Goal: Transaction & Acquisition: Purchase product/service

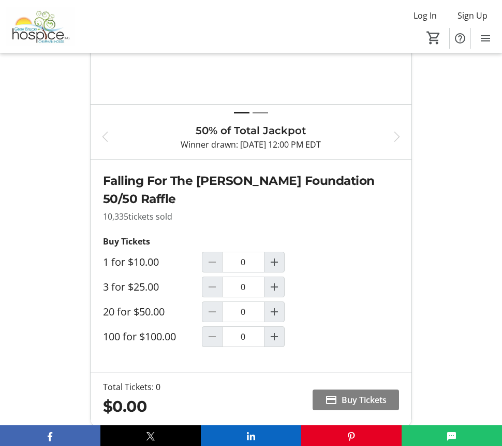
scroll to position [604, 0]
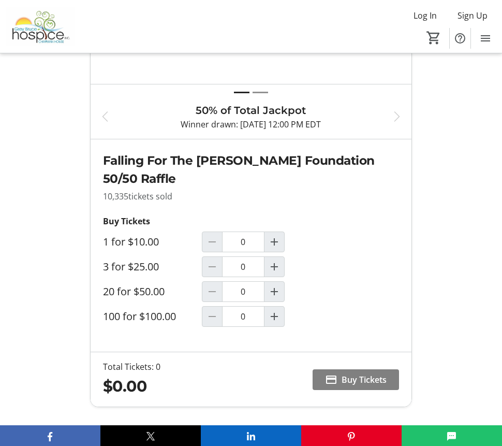
click at [250, 280] on div "Buy Tickets 1 for $10.00 0 3 for $25.00 0 20 for $50.00 0 100 for $100.00 0" at bounding box center [202, 271] width 198 height 112
click at [255, 270] on input "0" at bounding box center [243, 266] width 42 height 21
drag, startPoint x: 272, startPoint y: 266, endPoint x: 265, endPoint y: 266, distance: 6.7
click at [271, 267] on mat-icon "Increment by one" at bounding box center [274, 266] width 12 height 12
click at [392, 311] on div "Falling For The [PERSON_NAME] Hospice Foundation 50/50 Raffle 10,335 tickets so…" at bounding box center [251, 245] width 321 height 212
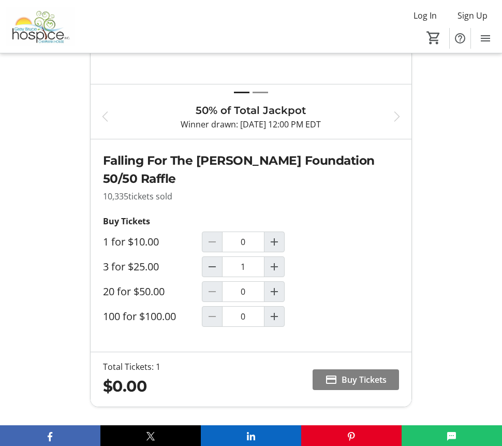
type input "1"
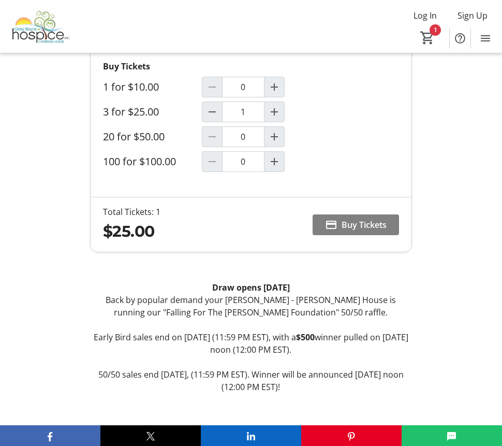
scroll to position [776, 0]
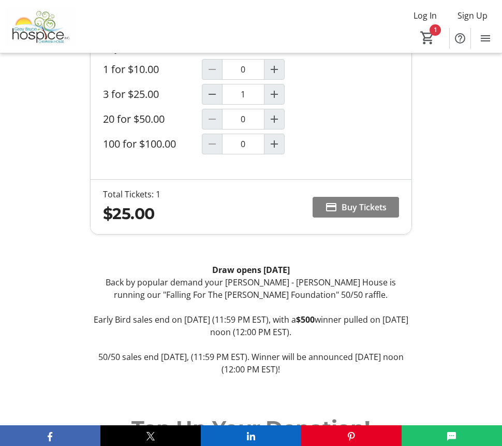
click at [139, 292] on p "Back by popular demand your [PERSON_NAME] - [PERSON_NAME] House is running our …" at bounding box center [251, 288] width 322 height 25
click at [355, 209] on span "Buy Tickets" at bounding box center [364, 207] width 45 height 12
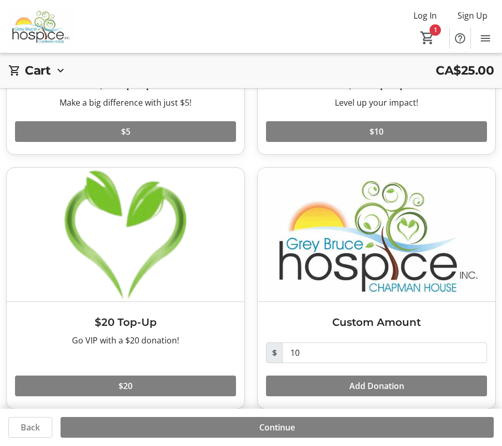
scroll to position [210, 0]
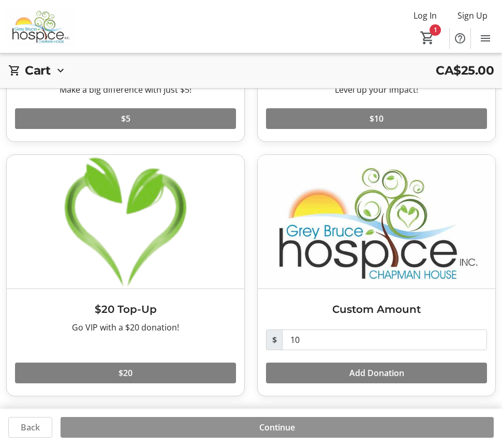
click at [296, 432] on span at bounding box center [277, 427] width 433 height 25
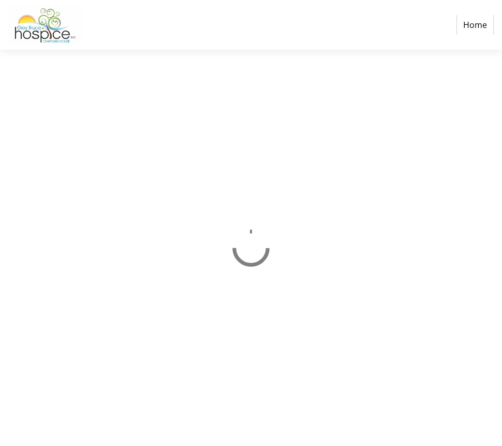
select select "CA"
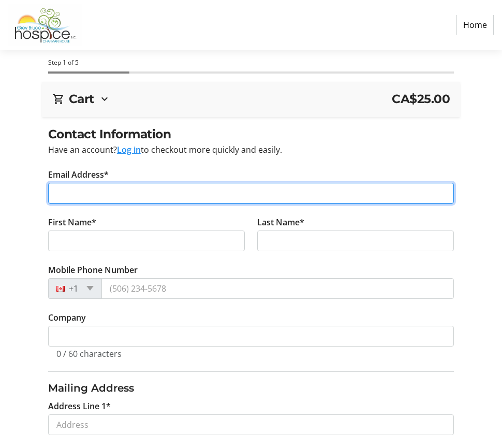
click at [101, 195] on input "Email Address*" at bounding box center [251, 193] width 406 height 21
type input "[EMAIL_ADDRESS][DOMAIN_NAME]"
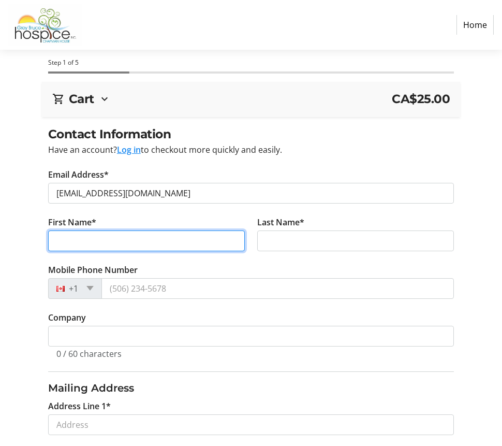
click at [53, 241] on input "First Name*" at bounding box center [146, 240] width 197 height 21
type input "[PERSON_NAME]"
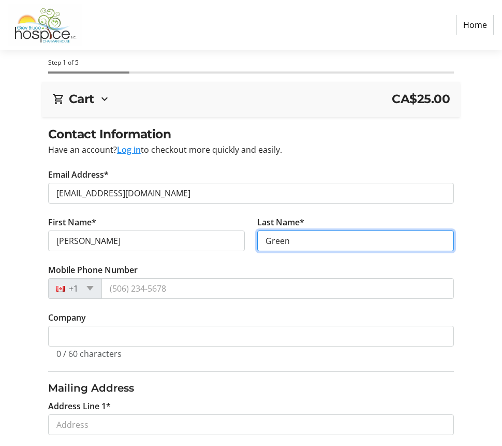
type input "Green"
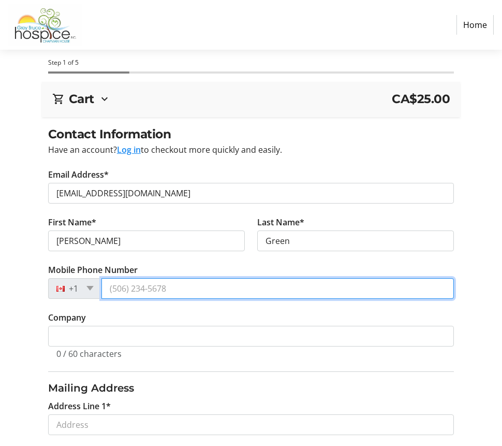
click at [165, 287] on input "Mobile Phone Number" at bounding box center [277, 288] width 352 height 21
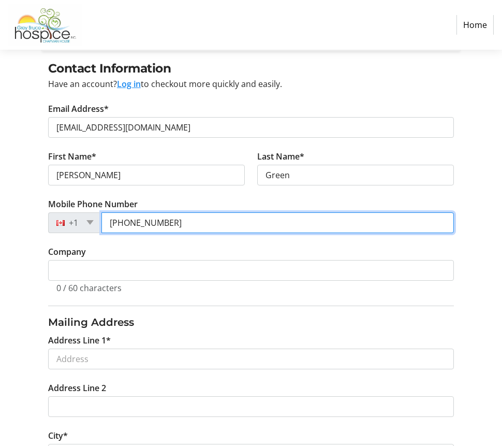
scroll to position [172, 0]
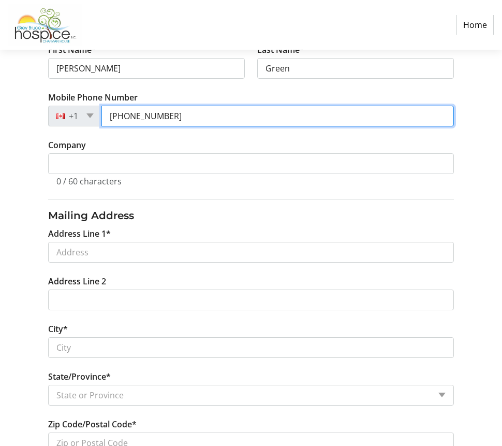
type input "[PHONE_NUMBER]"
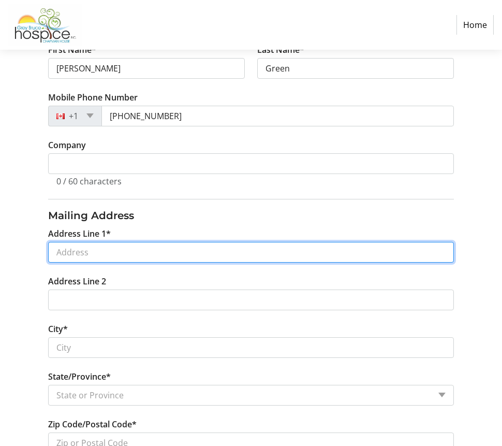
click at [79, 250] on input "Address Line 1*" at bounding box center [251, 252] width 406 height 21
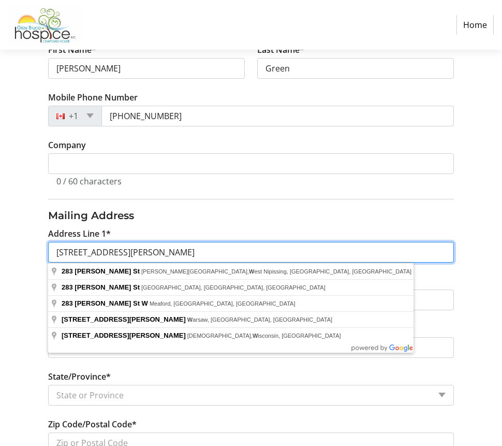
type input "[STREET_ADDRESS][PERSON_NAME]"
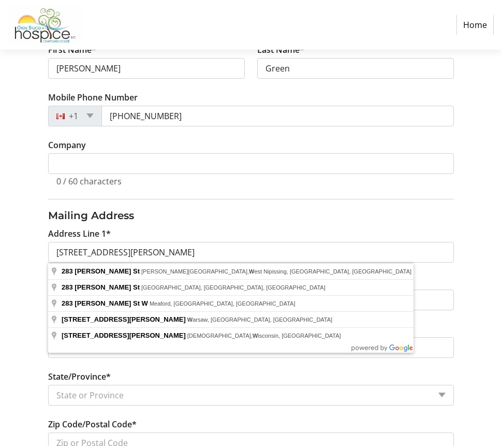
drag, startPoint x: 34, startPoint y: 271, endPoint x: 64, endPoint y: 277, distance: 30.8
click at [34, 271] on div "Contact Information Have an account? Log in to checkout more quickly and easily…" at bounding box center [251, 288] width 502 height 670
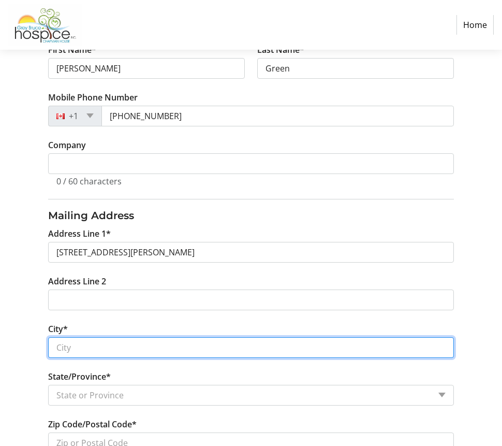
click at [82, 351] on input "City*" at bounding box center [251, 347] width 406 height 21
type input "Meaford"
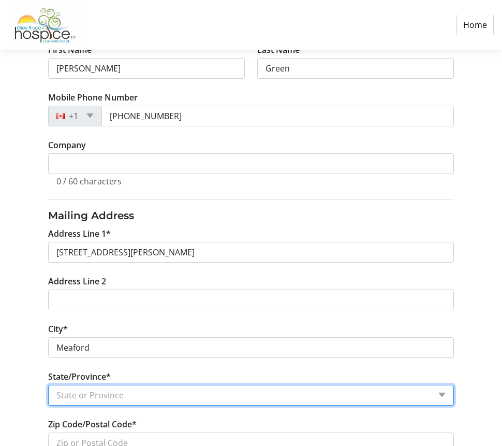
select select "ON"
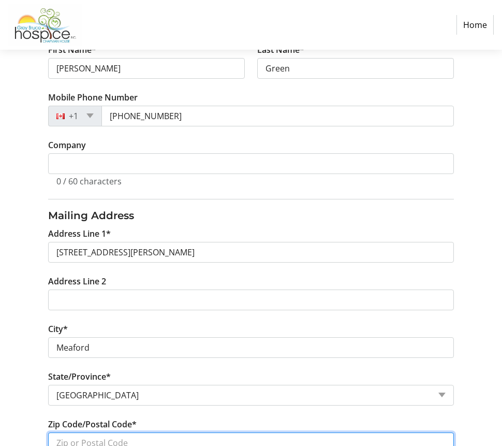
scroll to position [175, 0]
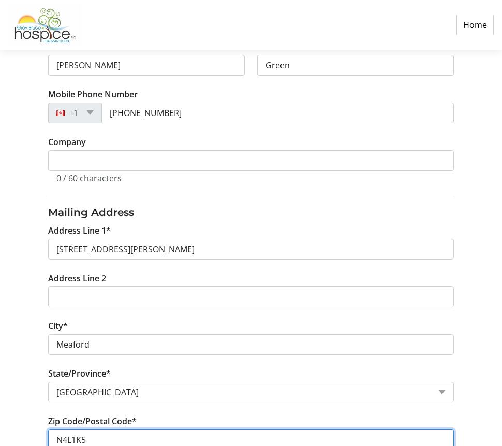
type input "N4L1K5"
click at [16, 414] on div "Contact Information Have an account? Log in to checkout more quickly and easily…" at bounding box center [251, 285] width 502 height 670
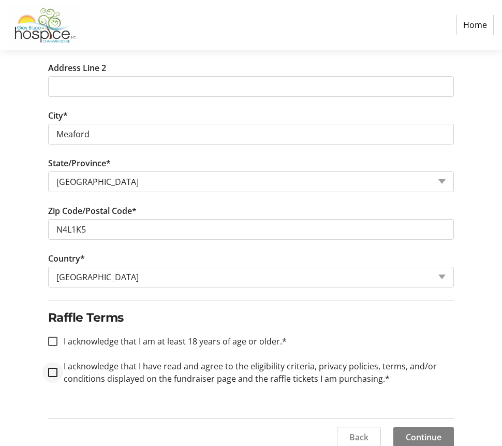
scroll to position [395, 0]
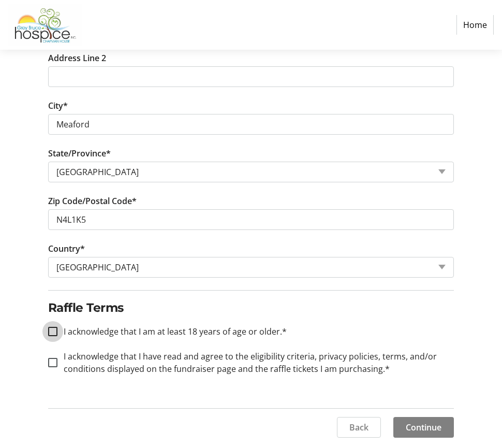
click at [53, 331] on input "I acknowledge that I am at least 18 years of age or older.*" at bounding box center [52, 331] width 9 height 9
checkbox input "true"
click at [52, 362] on input "I acknowledge that I have read and agree to the eligibility criteria, privacy p…" at bounding box center [52, 362] width 9 height 9
checkbox input "true"
click at [432, 428] on span "Continue" at bounding box center [424, 427] width 36 height 12
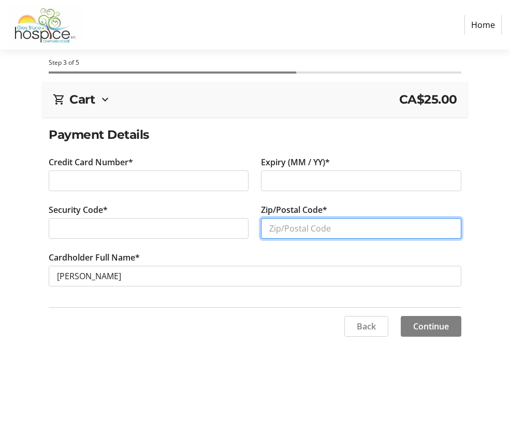
click at [287, 228] on input "Zip/Postal Code*" at bounding box center [361, 228] width 200 height 21
type input "N4L1K5"
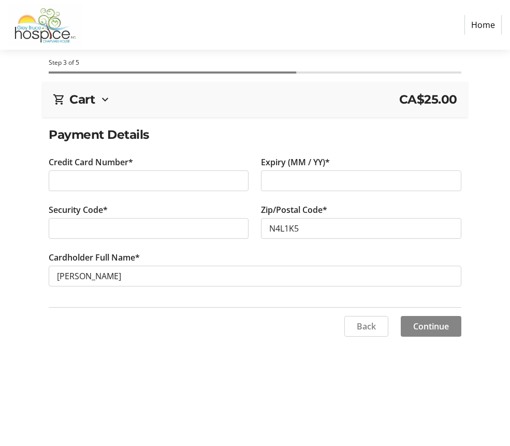
click at [422, 326] on span "Continue" at bounding box center [431, 326] width 36 height 12
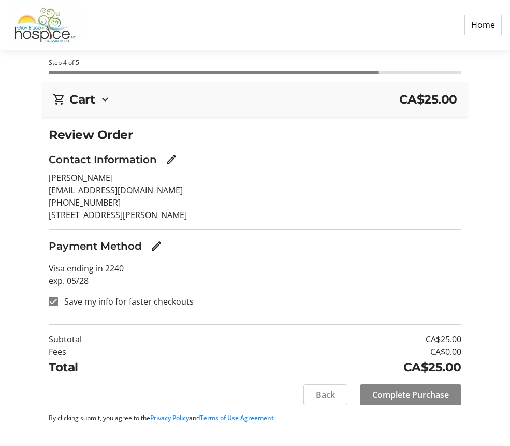
click at [417, 393] on span "Complete Purchase" at bounding box center [410, 394] width 77 height 12
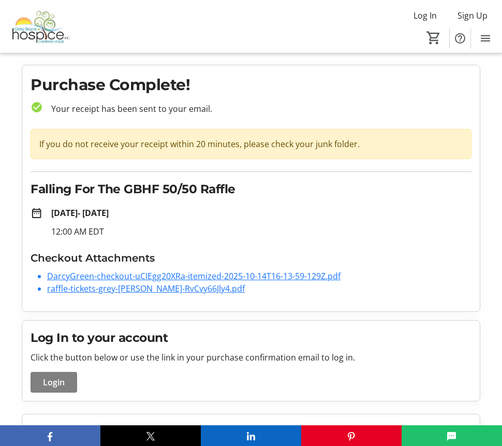
click at [91, 288] on link "raffle-tickets-grey-[PERSON_NAME]-RvCvy66Jly4.pdf" at bounding box center [146, 288] width 198 height 11
click at [163, 274] on link "DarcyGreen-checkout-uCIEgg20XRa-itemized-2025-10-14T16-13-59-129Z.pdf" at bounding box center [193, 275] width 293 height 11
